Goal: Task Accomplishment & Management: Complete application form

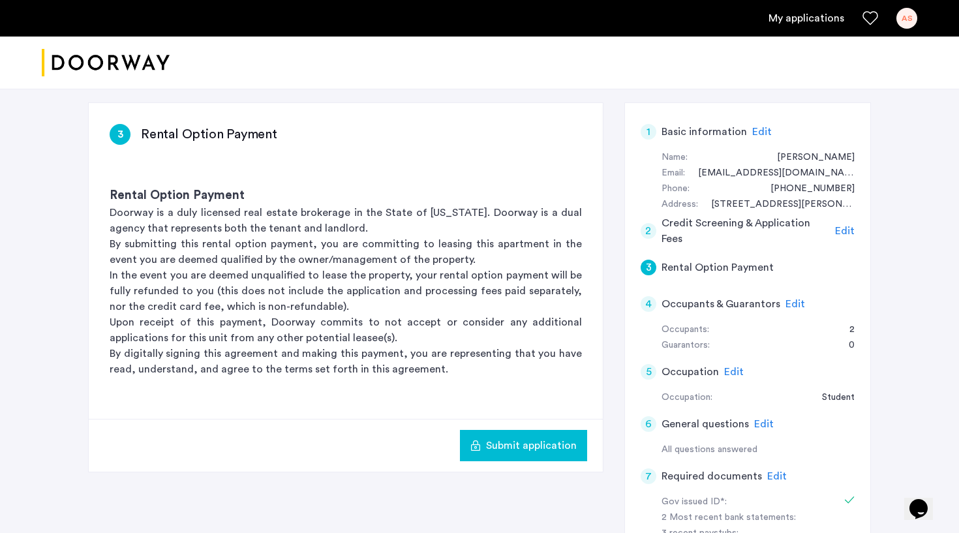
scroll to position [196, 0]
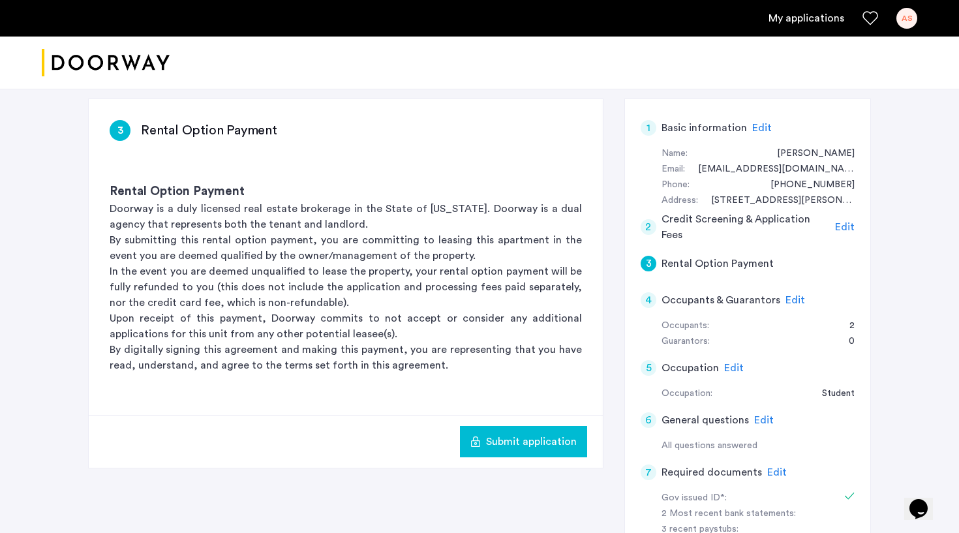
click at [501, 440] on span "Submit application" at bounding box center [531, 442] width 91 height 16
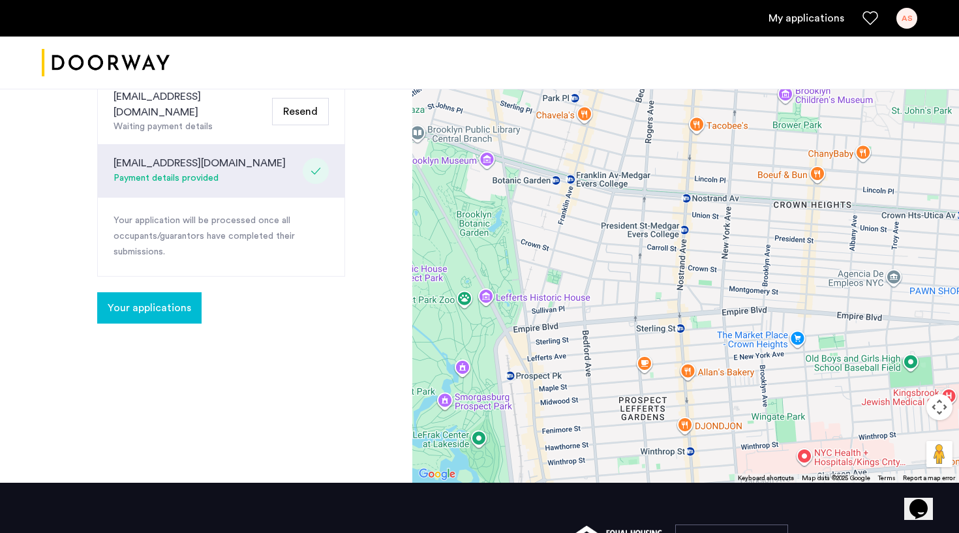
scroll to position [359, 0]
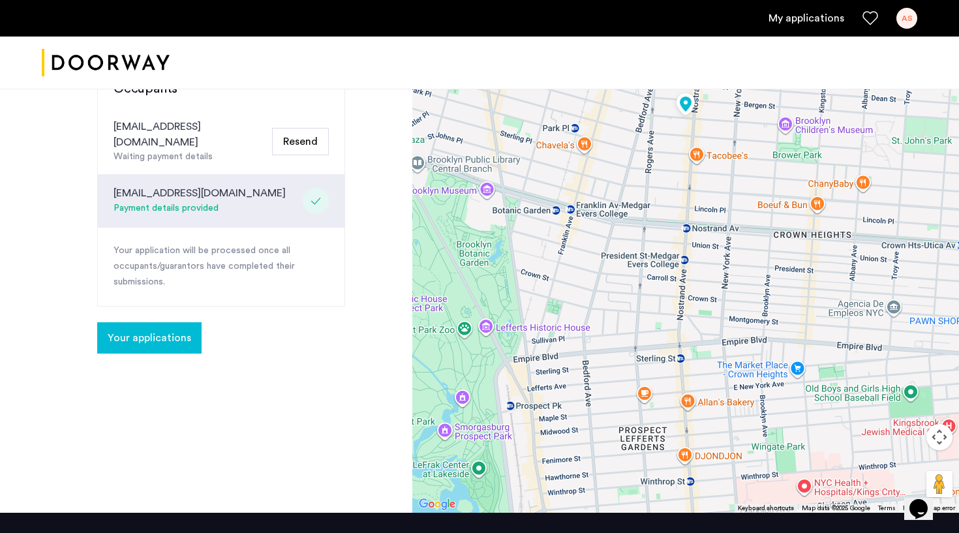
click at [167, 201] on div "Payment details provided" at bounding box center [199, 209] width 172 height 16
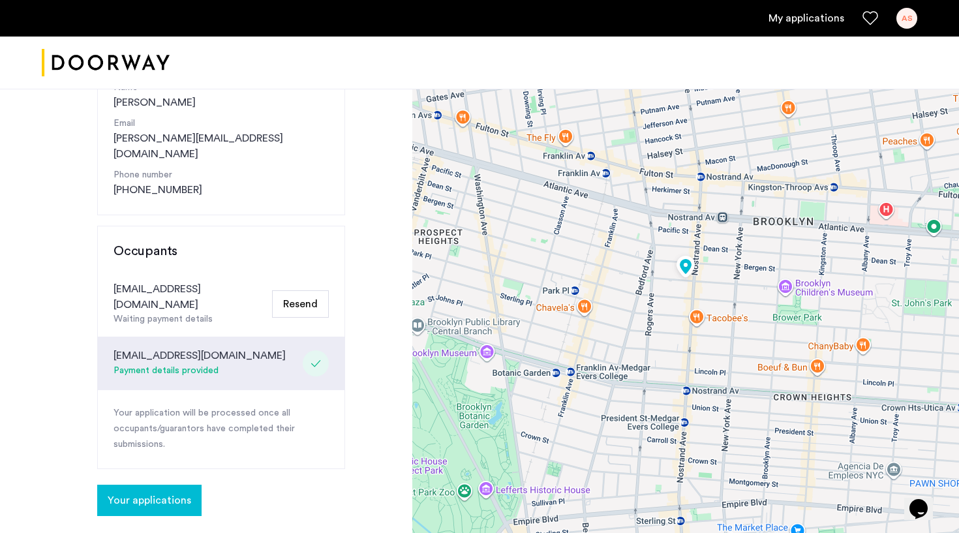
scroll to position [222, 0]
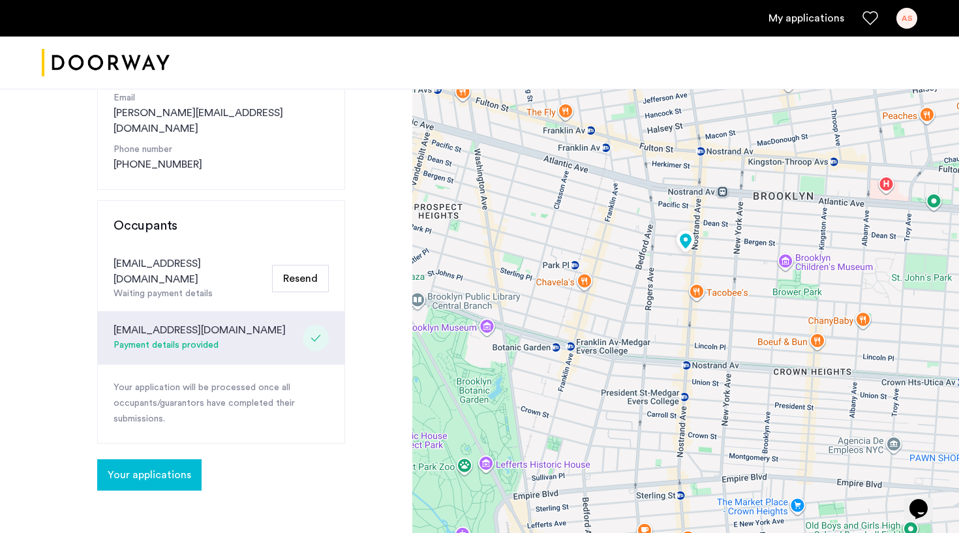
click at [168, 467] on span "Your applications" at bounding box center [149, 475] width 83 height 16
